Goal: Information Seeking & Learning: Learn about a topic

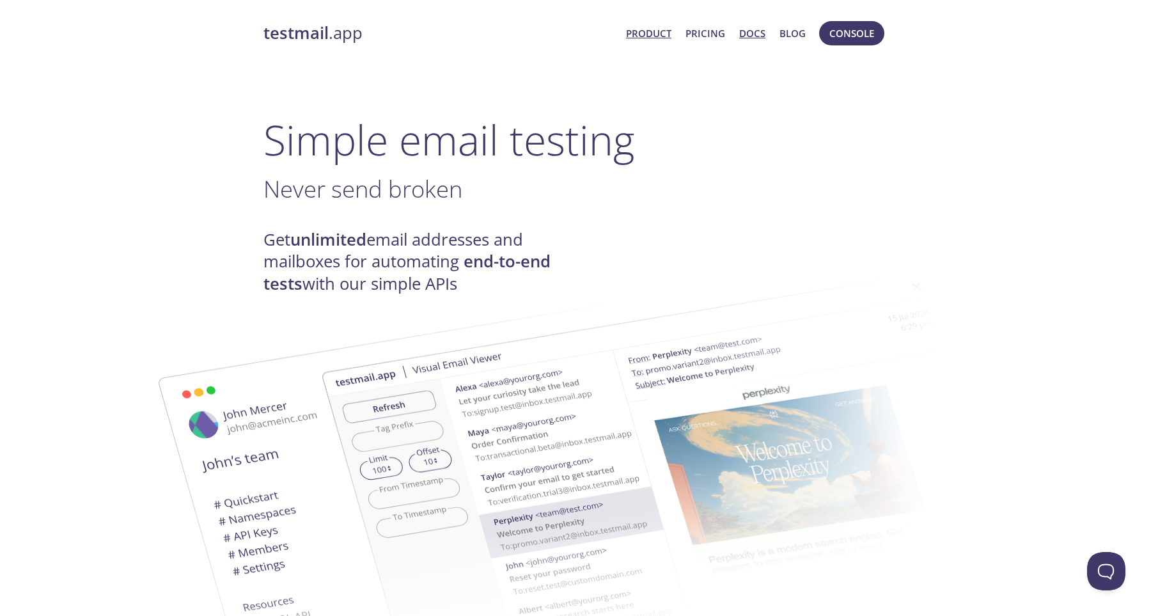
click at [752, 34] on link "Docs" at bounding box center [752, 33] width 26 height 17
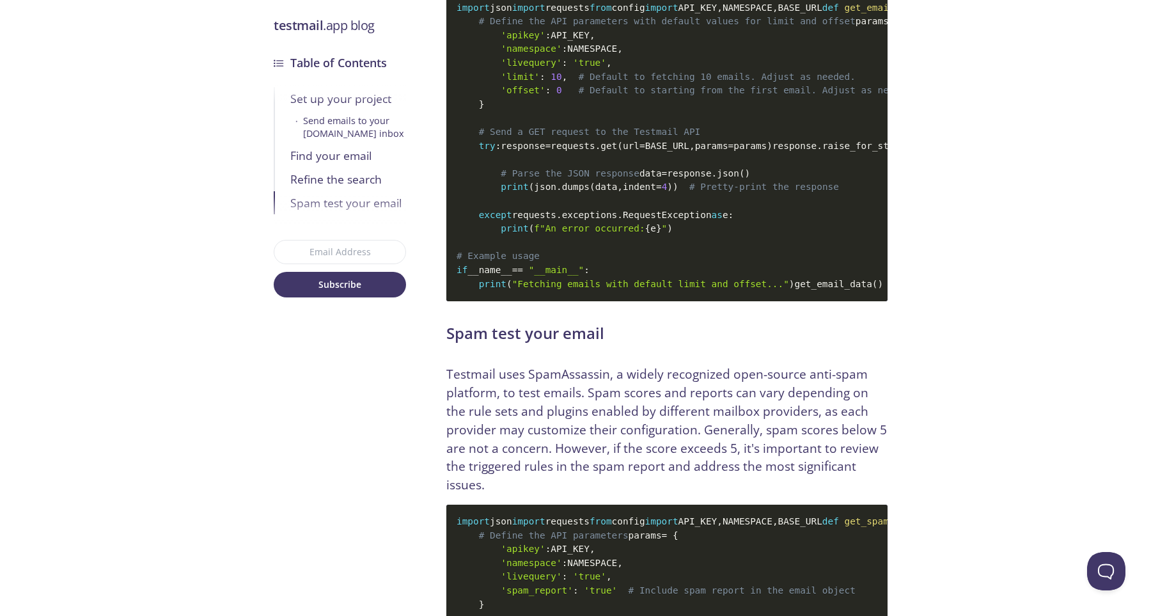
scroll to position [4112, 0]
